Goal: Information Seeking & Learning: Learn about a topic

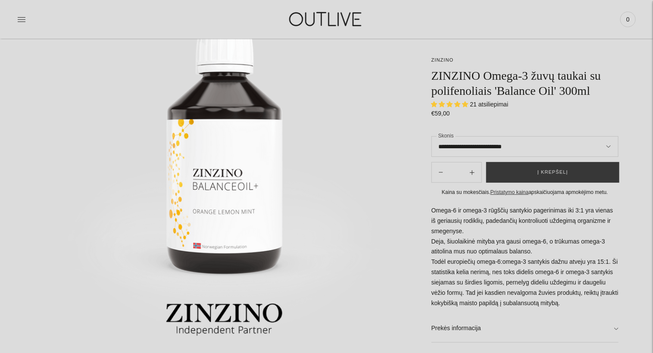
scroll to position [117, 0]
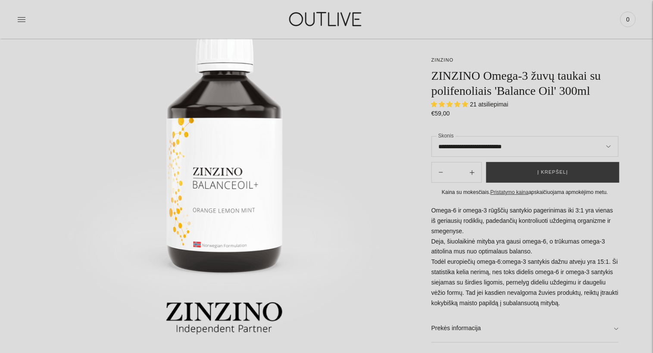
select select "**********"
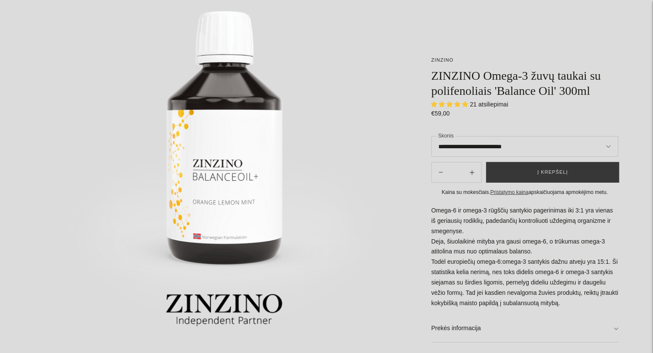
scroll to position [0, 0]
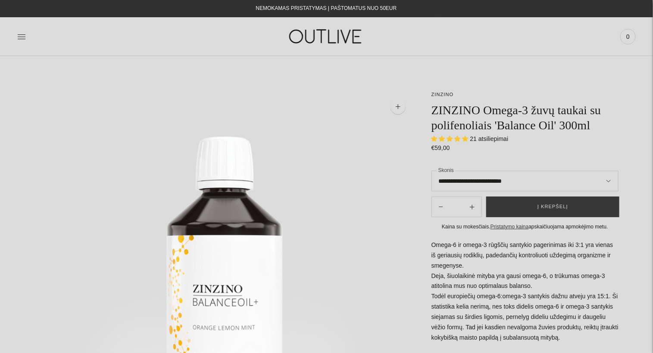
click at [27, 38] on div at bounding box center [120, 37] width 206 height 30
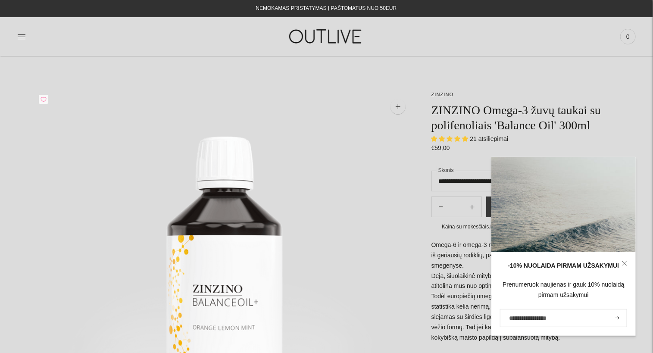
scroll to position [78, 0]
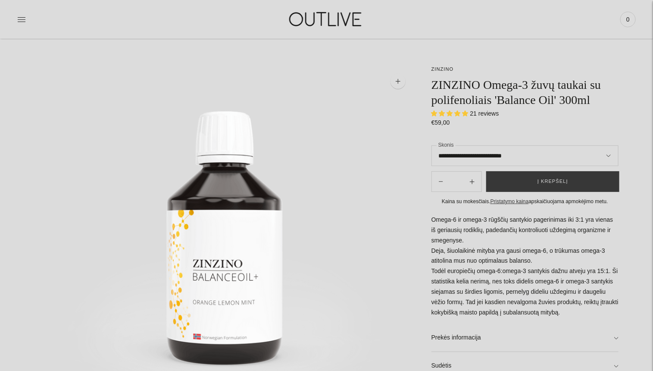
scroll to position [78, 0]
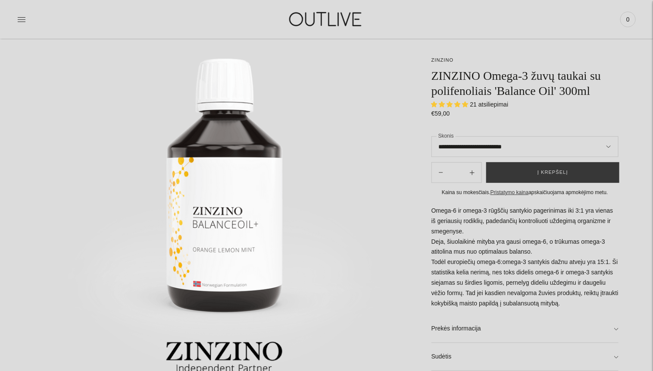
select select "**********"
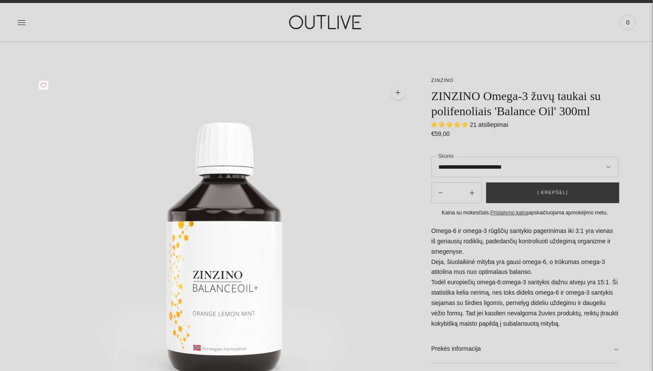
scroll to position [0, 0]
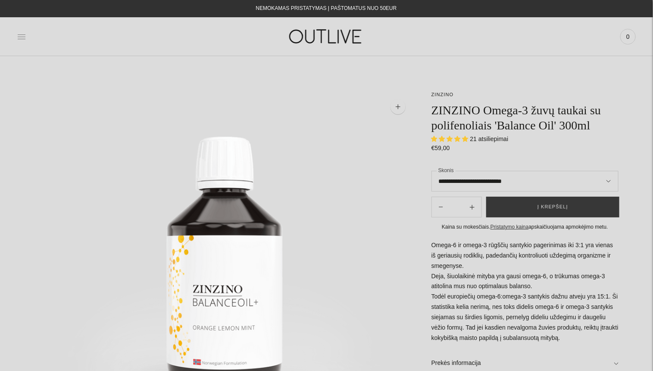
click at [21, 34] on icon at bounding box center [21, 36] width 9 height 9
click at [0, 0] on div at bounding box center [0, 0] width 0 height 0
click at [21, 34] on icon at bounding box center [21, 36] width 9 height 9
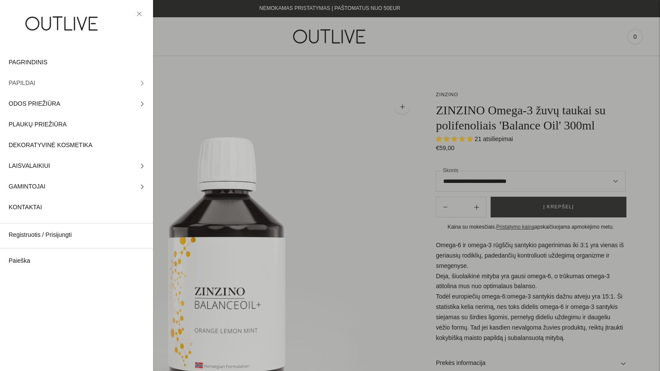
click at [134, 85] on link "PAPILDAI" at bounding box center [76, 83] width 153 height 21
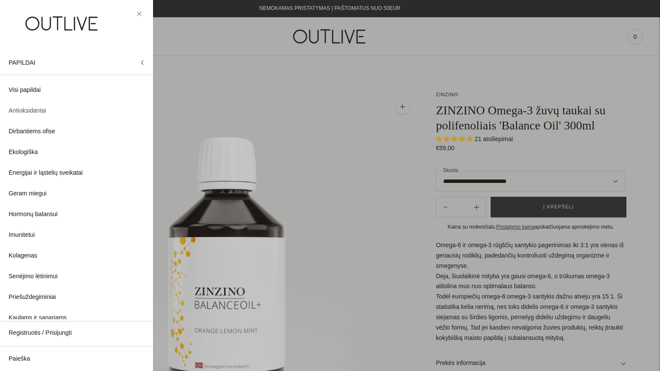
click at [34, 109] on span "Antioksidantai" at bounding box center [28, 111] width 38 height 10
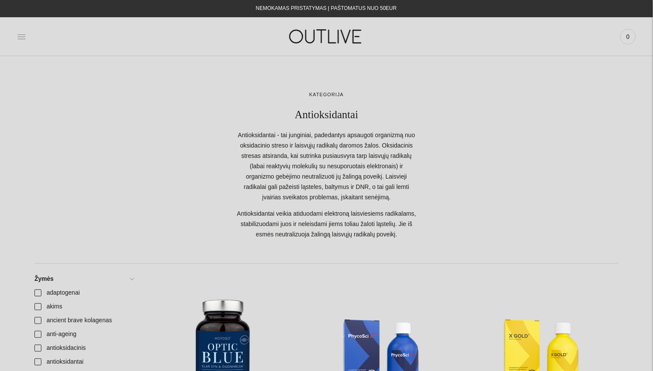
click at [19, 33] on icon at bounding box center [21, 36] width 9 height 9
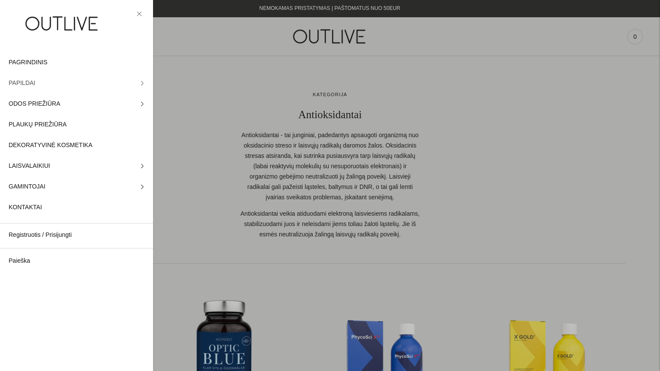
click at [20, 79] on span "PAPILDAI" at bounding box center [22, 83] width 27 height 10
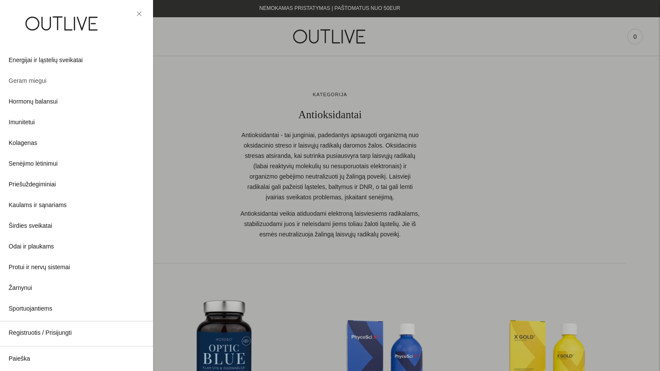
scroll to position [178, 0]
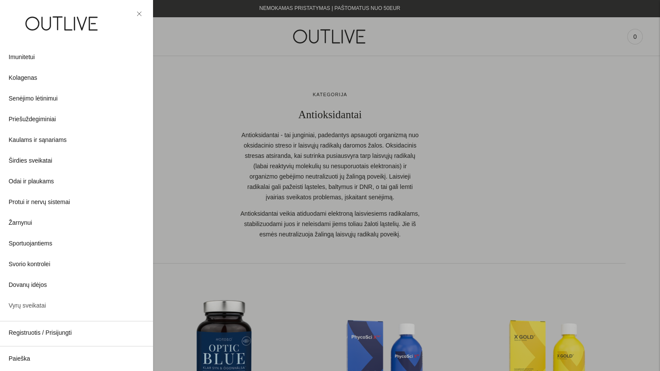
click at [27, 303] on span "Vyrų sveikatai" at bounding box center [28, 306] width 38 height 10
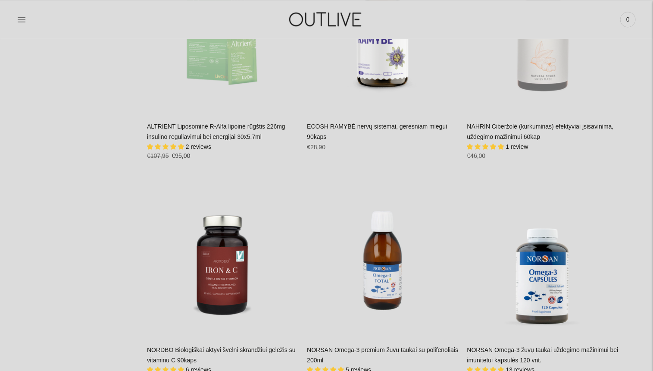
scroll to position [2313, 0]
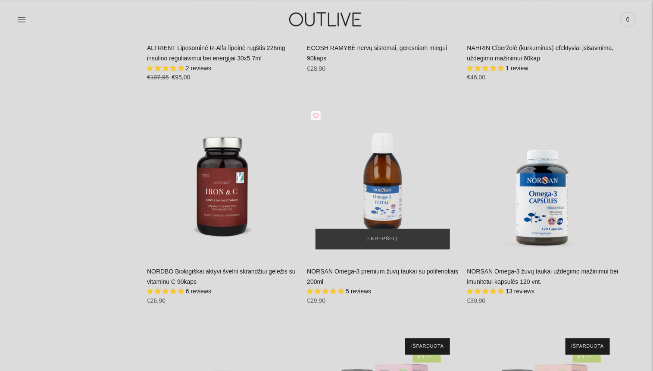
click at [376, 205] on img "NORSAN Omega-3 premium žuvų taukai su polifenoliais 200ml\a" at bounding box center [382, 181] width 151 height 151
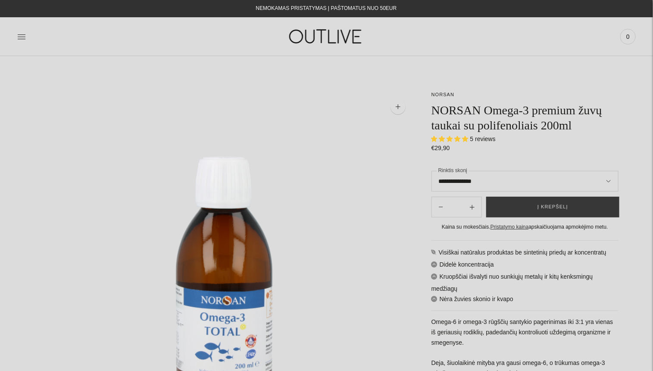
select select "**********"
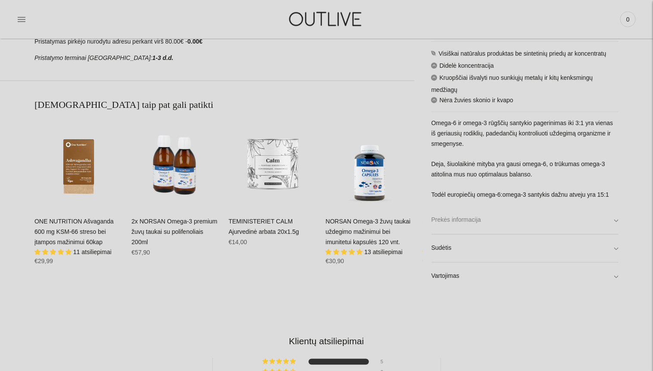
scroll to position [549, 0]
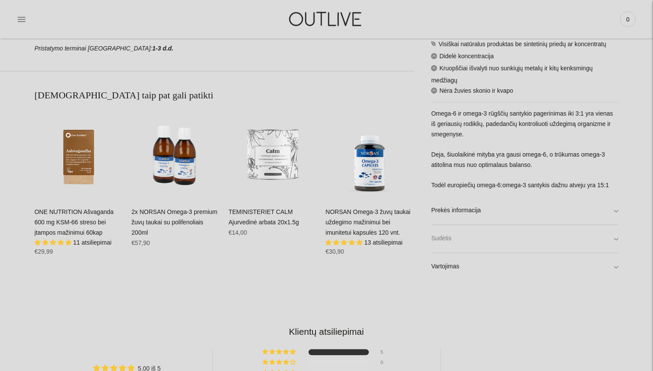
click at [613, 238] on link "Sudėtis" at bounding box center [525, 239] width 187 height 28
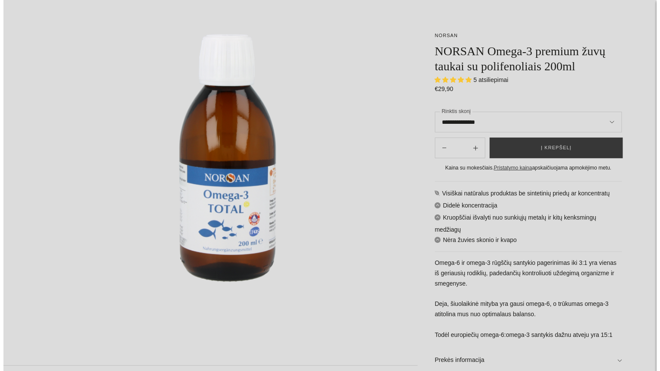
scroll to position [0, 0]
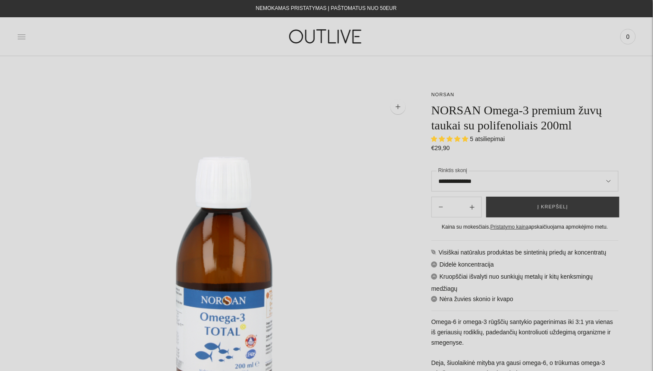
click at [21, 37] on icon at bounding box center [22, 36] width 8 height 4
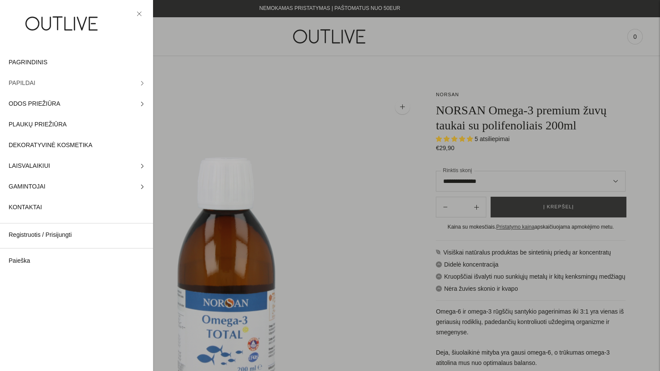
click at [24, 80] on span "PAPILDAI" at bounding box center [22, 83] width 27 height 10
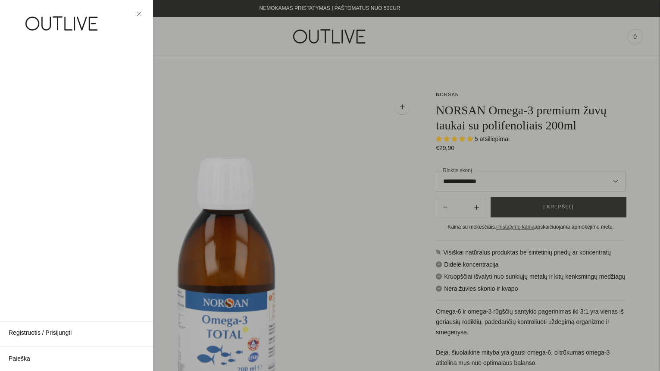
scroll to position [157, 0]
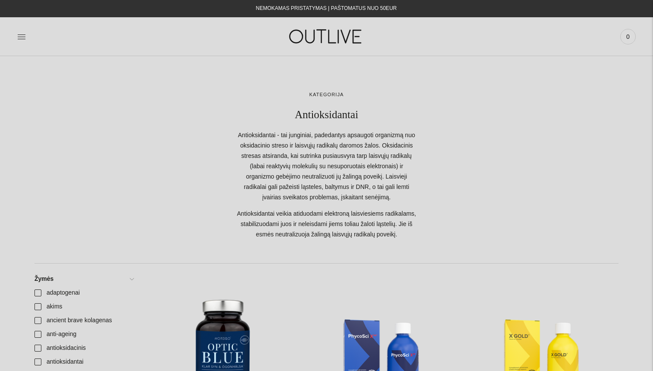
click at [22, 34] on icon at bounding box center [21, 36] width 9 height 9
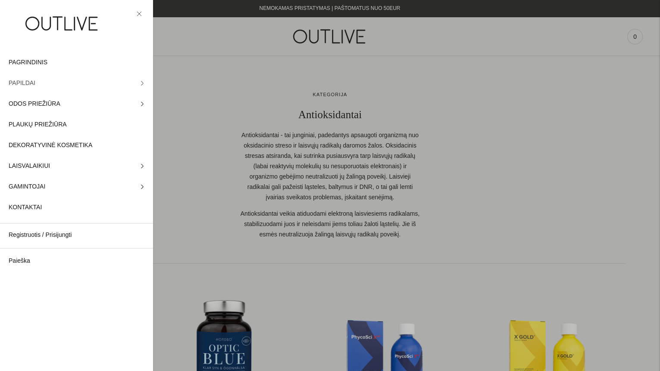
click at [140, 82] on icon at bounding box center [142, 83] width 4 height 4
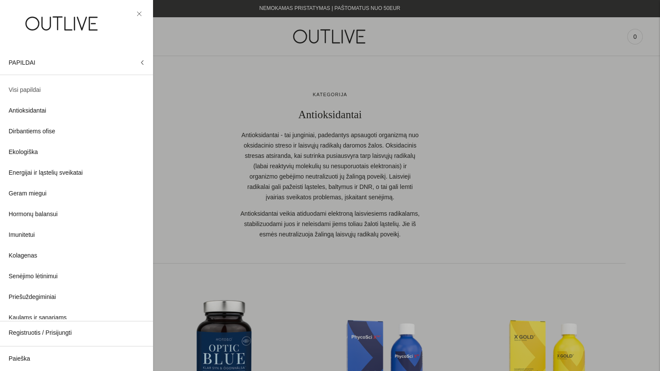
click at [32, 89] on span "Visi papildai" at bounding box center [25, 90] width 32 height 10
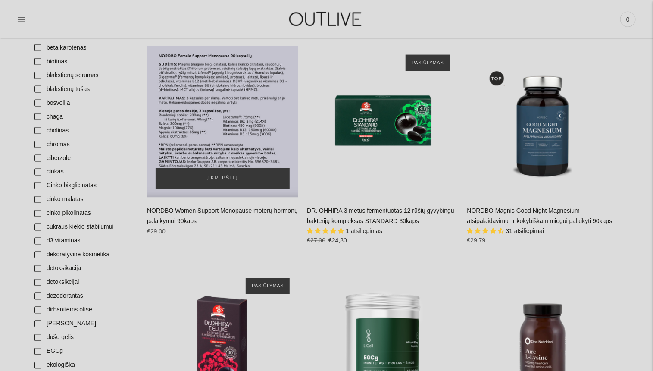
scroll to position [549, 0]
click at [205, 147] on div "NORDBO Women Support Menopause moterų hormonų palaikymui 90kaps\a" at bounding box center [222, 121] width 151 height 151
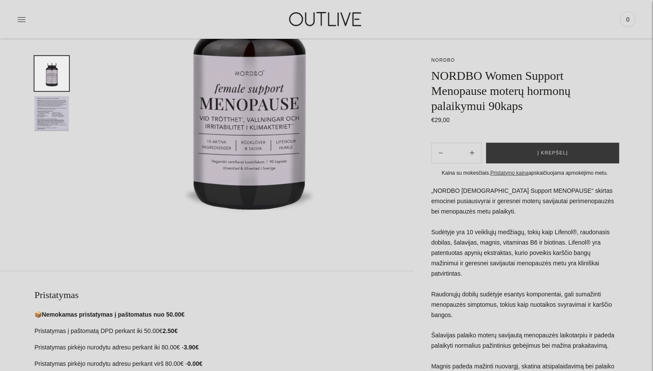
scroll to position [196, 0]
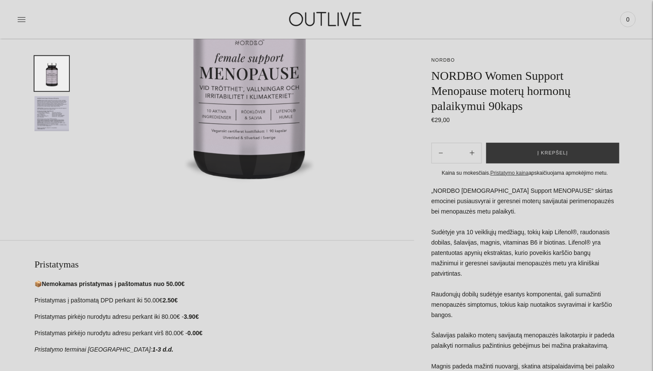
click at [518, 292] on p "„NORDBO Female Support MENOPAUSE“ skirtas emocinei pusiausvyrai ir geresnei mot…" at bounding box center [525, 289] width 187 height 207
drag, startPoint x: 519, startPoint y: 282, endPoint x: 520, endPoint y: 273, distance: 9.1
click at [519, 276] on p "„NORDBO Female Support MENOPAUSE“ skirtas emocinei pusiausvyrai ir geresnei mot…" at bounding box center [525, 289] width 187 height 207
click at [520, 273] on p "„NORDBO Female Support MENOPAUSE“ skirtas emocinei pusiausvyrai ir geresnei mot…" at bounding box center [525, 289] width 187 height 207
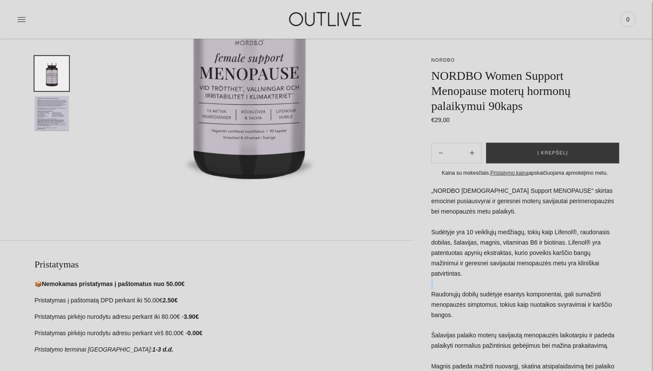
click at [520, 273] on p "„NORDBO Female Support MENOPAUSE“ skirtas emocinei pusiausvyrai ir geresnei mot…" at bounding box center [525, 289] width 187 height 207
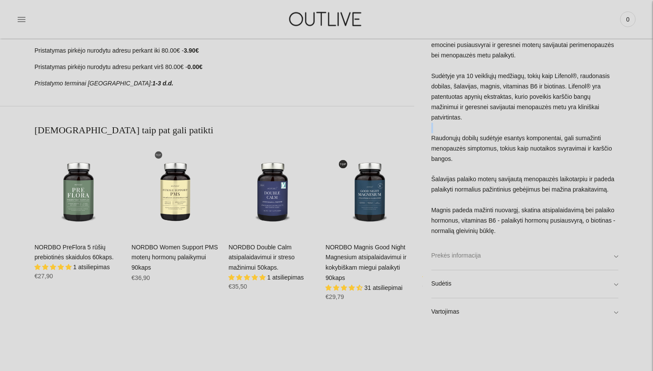
scroll to position [509, 0]
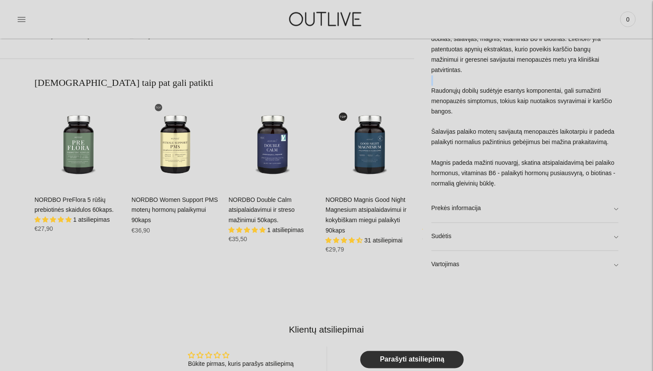
click at [173, 199] on link "NORDBO Women Support PMS moterų hormonų palaikymui 90kaps" at bounding box center [175, 210] width 86 height 28
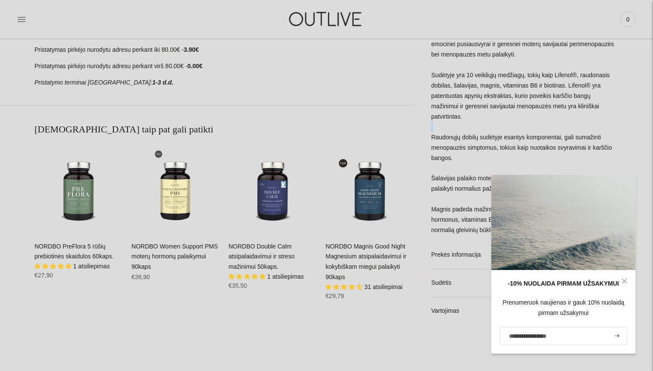
scroll to position [392, 0]
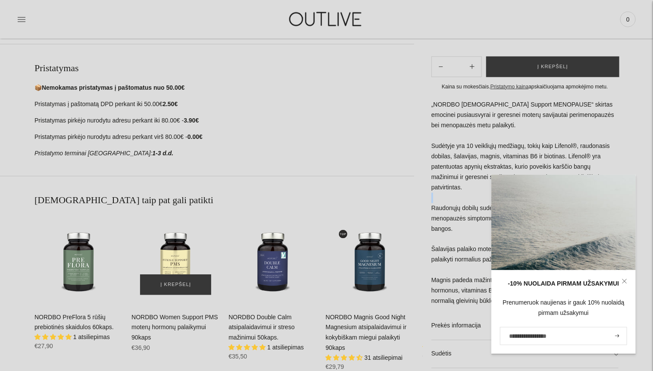
click at [176, 248] on div "NORDBO Women Support PMS moterų hormonų palaikymui 90kaps\a" at bounding box center [176, 259] width 88 height 88
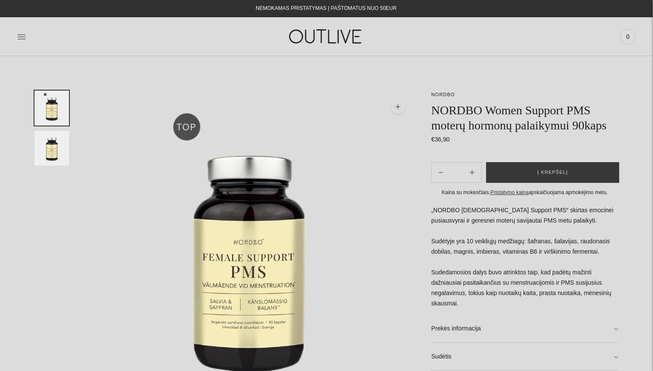
click at [395, 236] on img at bounding box center [250, 255] width 328 height 328
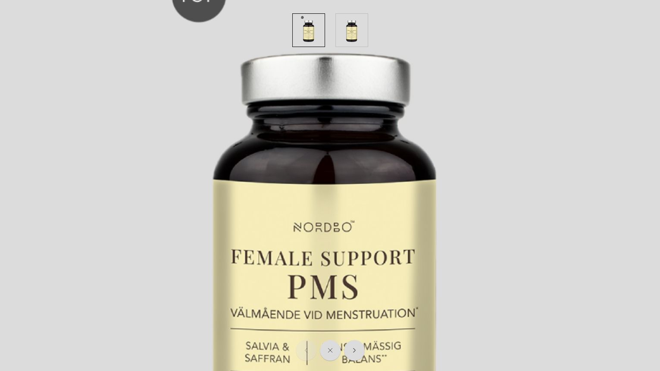
scroll to position [196, 0]
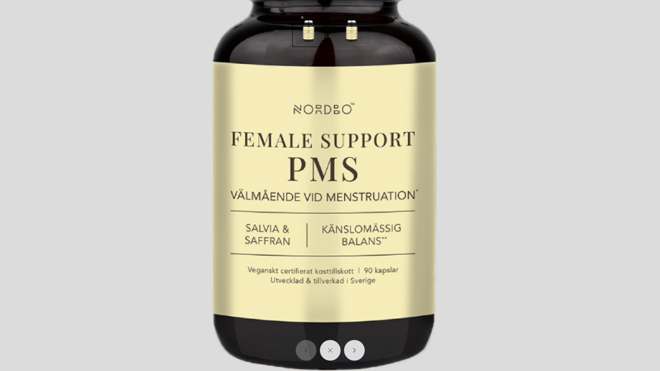
click at [475, 201] on img at bounding box center [327, 134] width 660 height 660
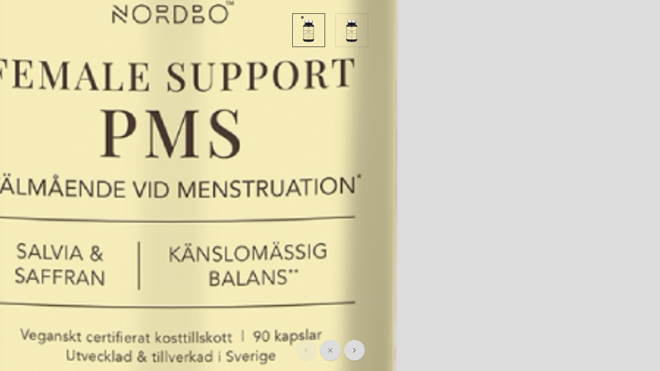
click at [319, 186] on img at bounding box center [178, 64] width 1320 height 1320
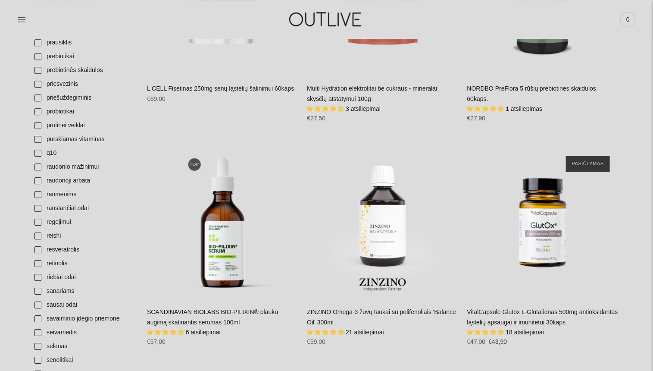
scroll to position [2470, 0]
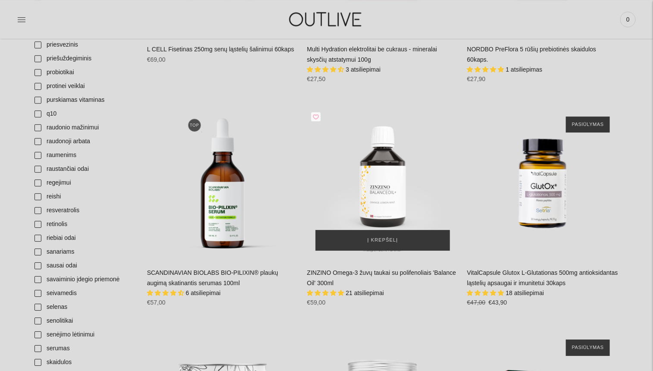
click at [391, 195] on img "ZINZINO Omega-3 žuvų taukai su polifenoliais 'Balance Oil' 300ml\a" at bounding box center [382, 183] width 151 height 151
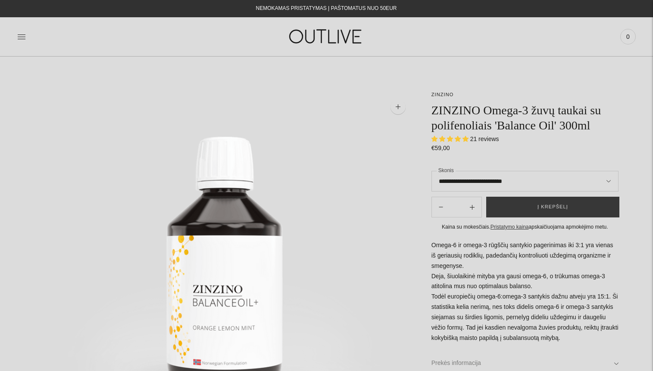
scroll to position [353, 0]
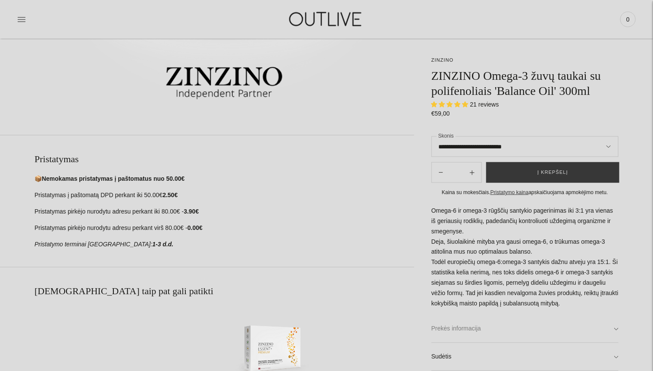
select select "**********"
click at [615, 328] on link "Prekės informacija" at bounding box center [525, 329] width 187 height 28
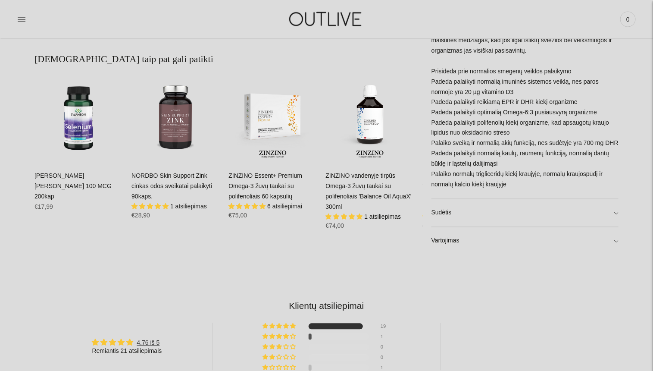
scroll to position [588, 0]
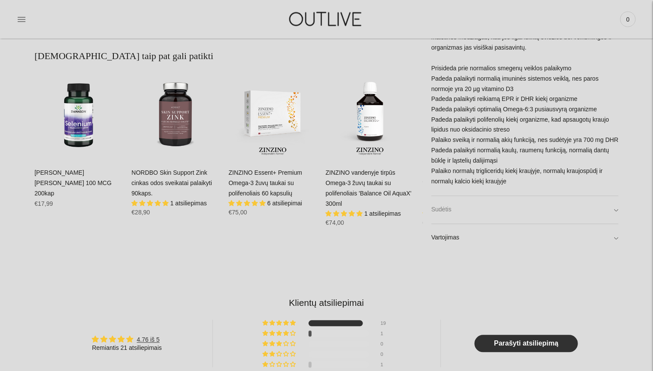
click at [613, 211] on link "Sudėtis" at bounding box center [525, 210] width 187 height 28
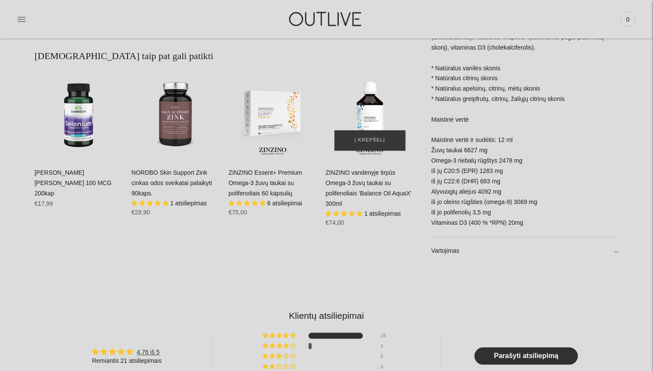
click at [373, 113] on img "ZINZINO vandenyje tirpūs Omega-3 žuvų taukai su polifenoliais 'Balance Oil Aqua…" at bounding box center [370, 115] width 88 height 88
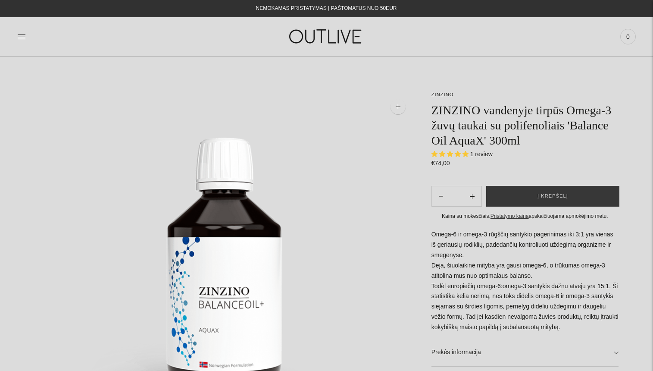
scroll to position [157, 0]
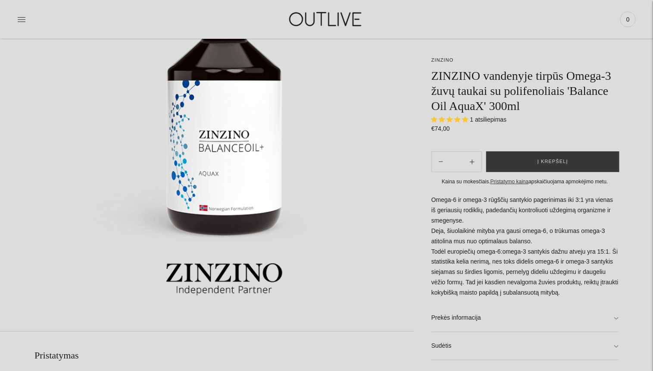
select select "**********"
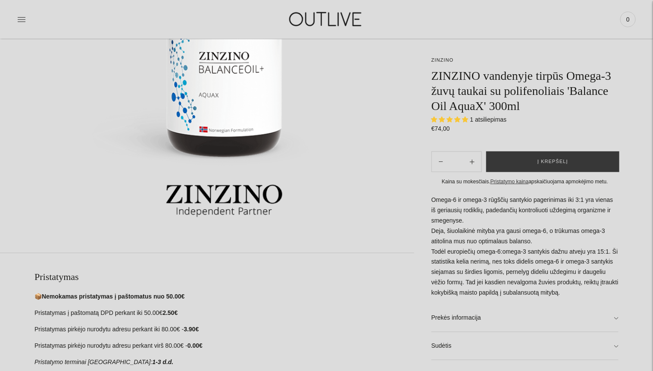
scroll to position [0, 0]
click at [618, 317] on link "Prekės informacija" at bounding box center [525, 318] width 187 height 28
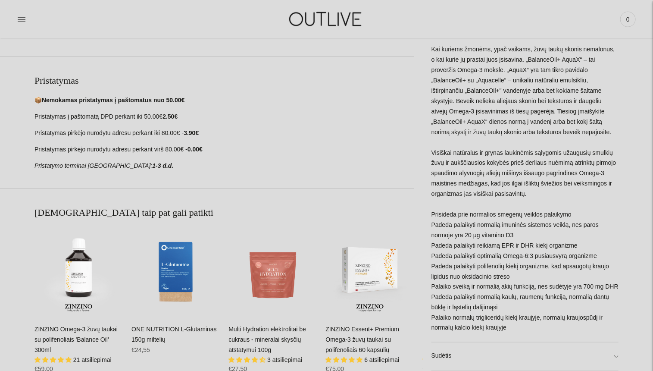
scroll to position [549, 0]
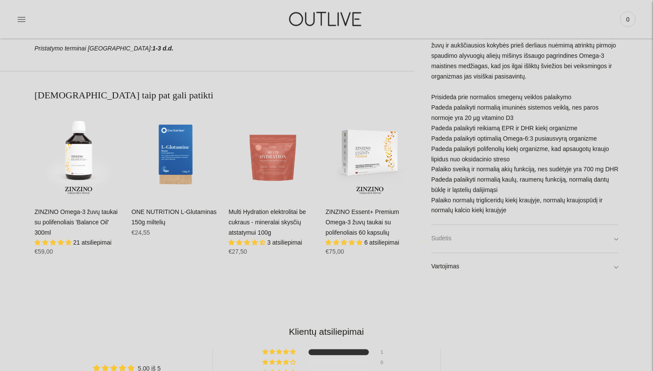
click at [614, 238] on link "Sudėtis" at bounding box center [525, 239] width 187 height 28
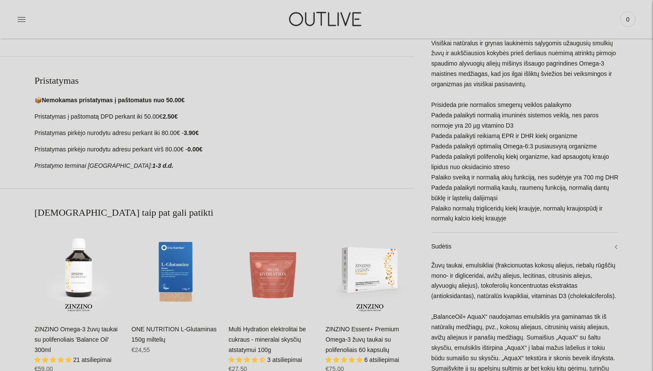
scroll to position [235, 0]
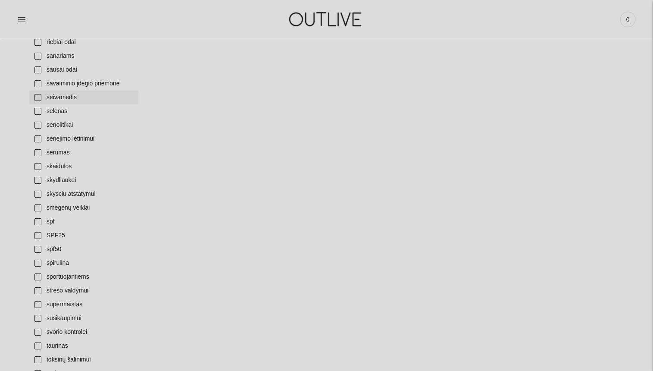
scroll to position [2509, 0]
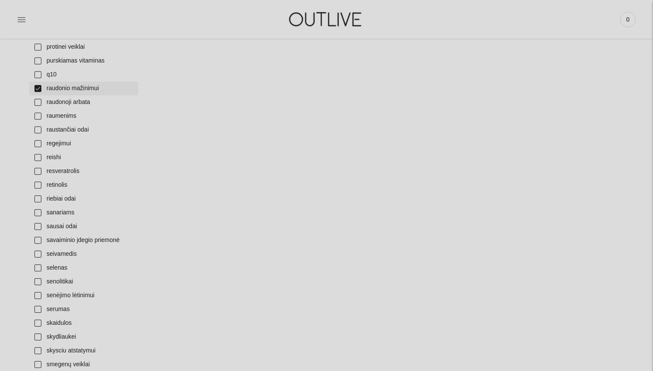
click at [37, 87] on link "raudonio mažinimui" at bounding box center [83, 89] width 109 height 14
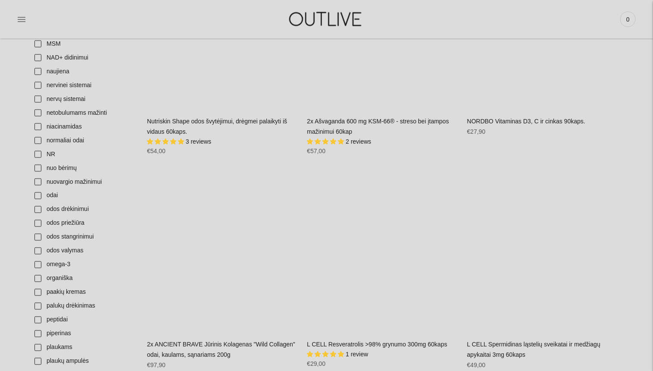
scroll to position [2078, 0]
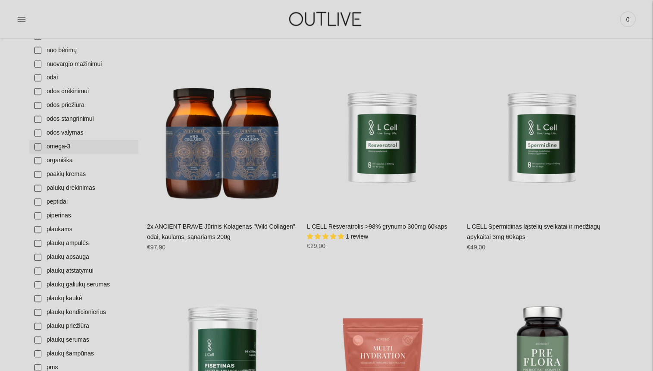
click at [36, 145] on link "omega-3" at bounding box center [83, 147] width 109 height 14
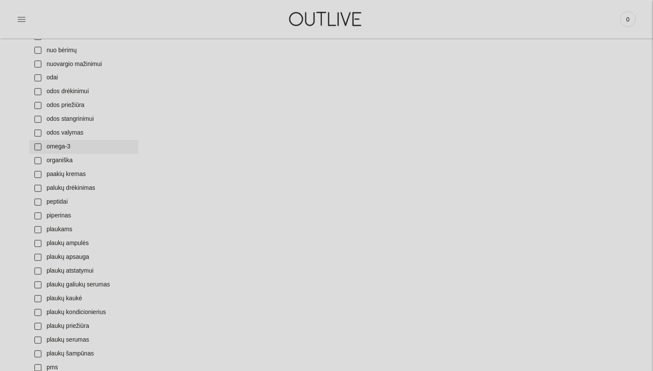
click at [38, 145] on link "omega-3" at bounding box center [83, 147] width 109 height 14
click at [90, 147] on link "omega-3" at bounding box center [83, 147] width 109 height 14
